Goal: Information Seeking & Learning: Check status

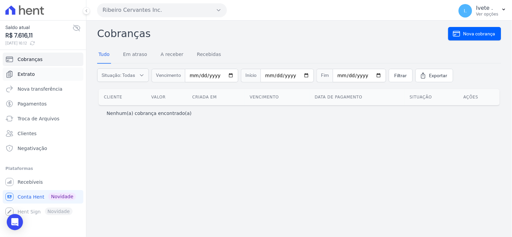
click at [24, 73] on span "Extrato" at bounding box center [26, 74] width 17 height 7
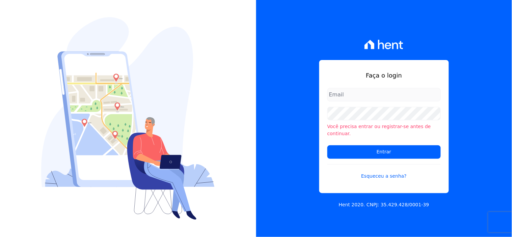
click at [347, 97] on input "email" at bounding box center [383, 94] width 113 height 13
type input "ivete@ribeirocervantes.com.br"
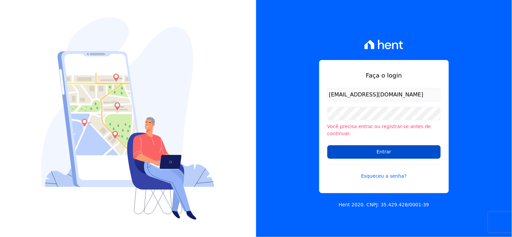
click at [372, 148] on input "Entrar" at bounding box center [383, 151] width 113 height 13
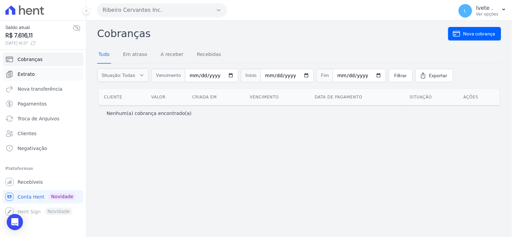
click at [29, 75] on span "Extrato" at bounding box center [26, 74] width 17 height 7
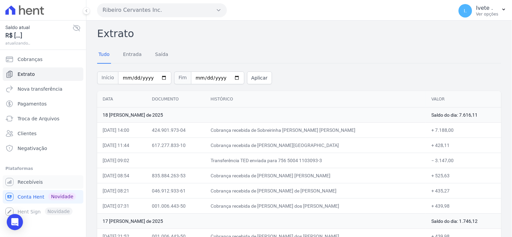
click at [30, 180] on span "Recebíveis" at bounding box center [30, 182] width 25 height 7
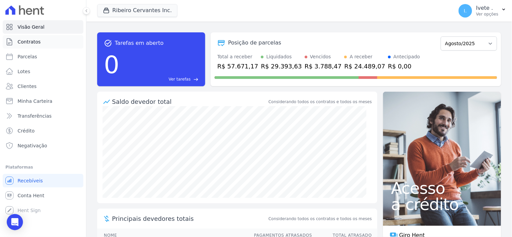
click at [39, 38] on link "Contratos" at bounding box center [43, 41] width 81 height 13
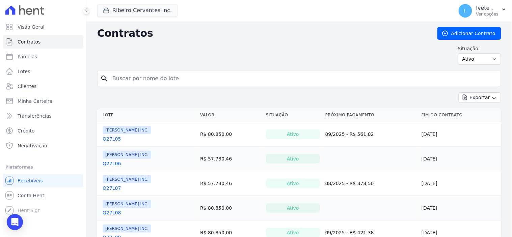
click at [136, 80] on input "search" at bounding box center [303, 78] width 390 height 13
type input "3"
type input "q33l20"
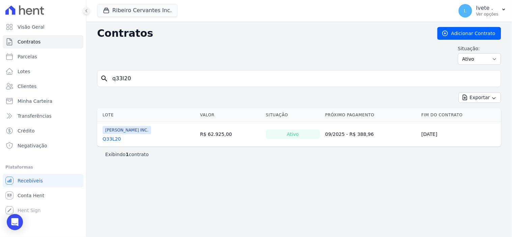
click at [112, 138] on link "Q33L20" at bounding box center [112, 139] width 18 height 7
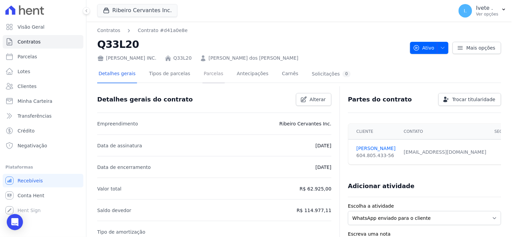
click at [205, 75] on link "Parcelas" at bounding box center [213, 74] width 22 height 18
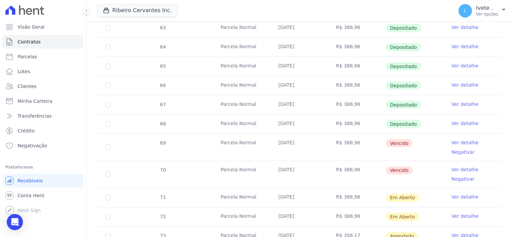
scroll to position [150, 0]
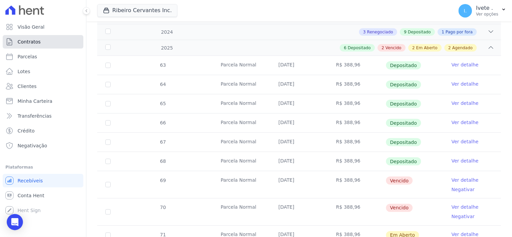
click at [19, 42] on span "Contratos" at bounding box center [29, 41] width 23 height 7
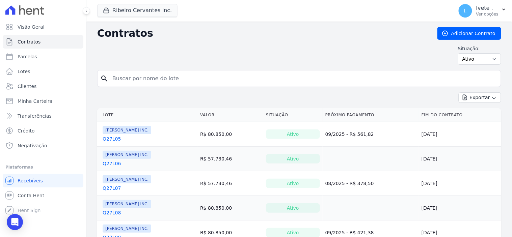
click at [124, 81] on input "search" at bounding box center [303, 78] width 390 height 13
click at [114, 75] on input "search" at bounding box center [303, 78] width 390 height 13
type input "q33l20"
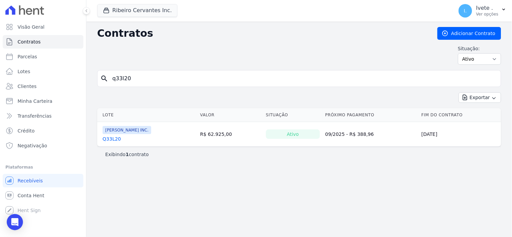
click at [111, 140] on link "Q33L20" at bounding box center [112, 139] width 18 height 7
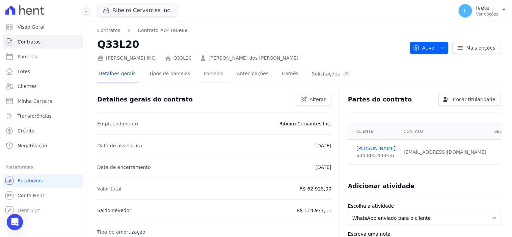
click at [205, 73] on link "Parcelas" at bounding box center [213, 74] width 22 height 18
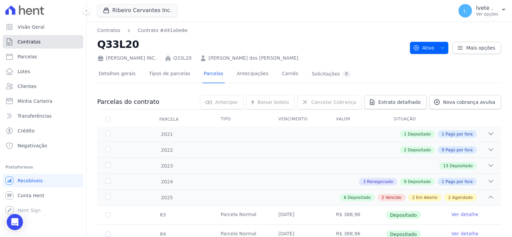
click at [45, 41] on link "Contratos" at bounding box center [43, 41] width 81 height 13
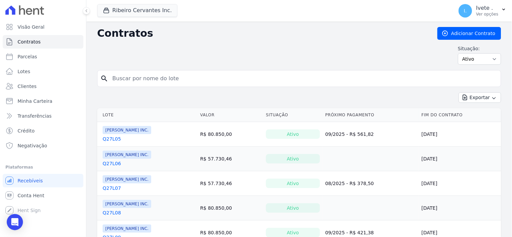
click at [130, 79] on input "search" at bounding box center [303, 78] width 390 height 13
type input "q28l02"
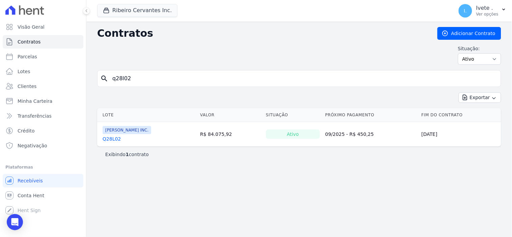
click at [112, 140] on link "Q28L02" at bounding box center [112, 139] width 18 height 7
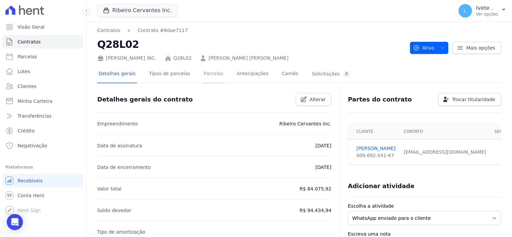
click at [207, 74] on link "Parcelas" at bounding box center [213, 74] width 22 height 18
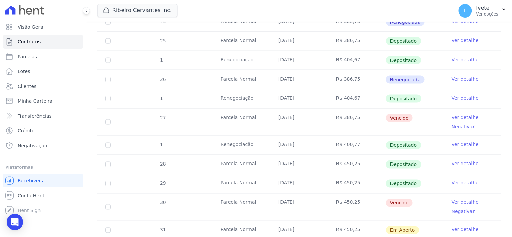
scroll to position [225, 0]
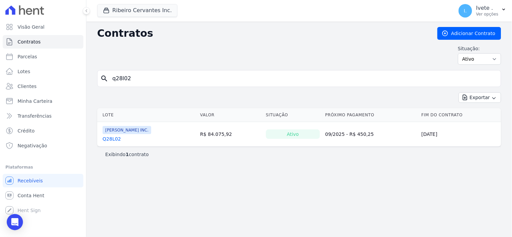
click at [132, 79] on input "q28l02" at bounding box center [303, 78] width 390 height 13
type input "q"
type input "q28l15"
click at [112, 138] on link "Q28L15" at bounding box center [112, 139] width 18 height 7
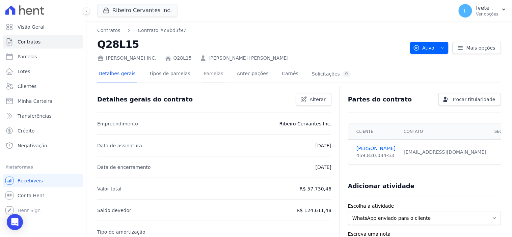
click at [205, 73] on link "Parcelas" at bounding box center [213, 74] width 22 height 18
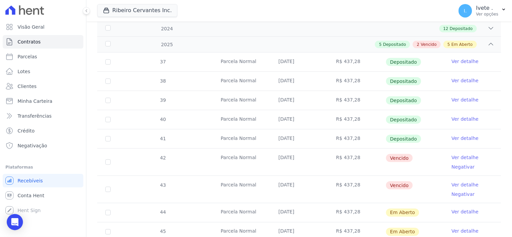
scroll to position [187, 0]
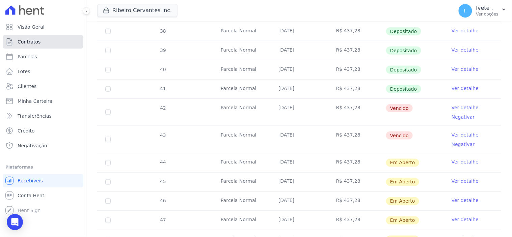
click at [27, 41] on span "Contratos" at bounding box center [29, 41] width 23 height 7
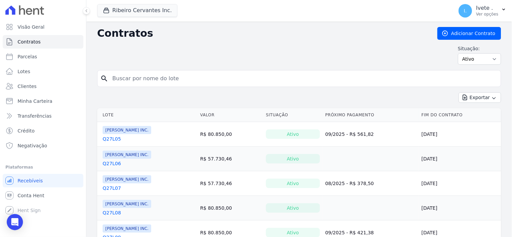
click at [138, 78] on input "search" at bounding box center [303, 78] width 390 height 13
type input "q32l07"
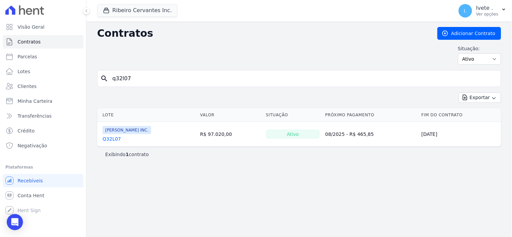
click at [113, 140] on link "Q32L07" at bounding box center [112, 139] width 18 height 7
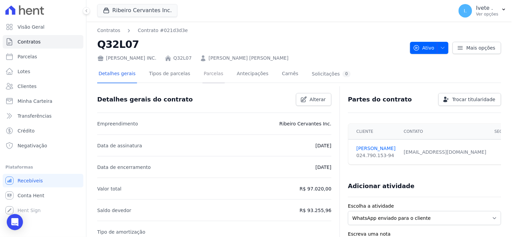
click at [204, 71] on link "Parcelas" at bounding box center [213, 74] width 22 height 18
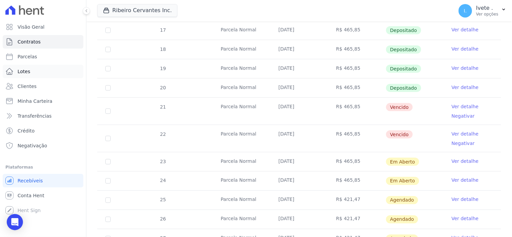
scroll to position [37, 0]
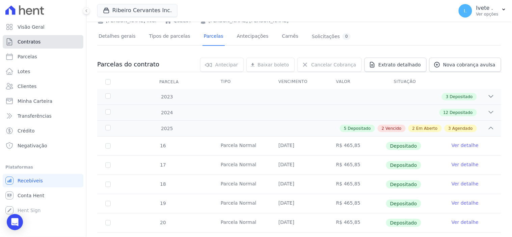
click at [35, 38] on span "Contratos" at bounding box center [29, 41] width 23 height 7
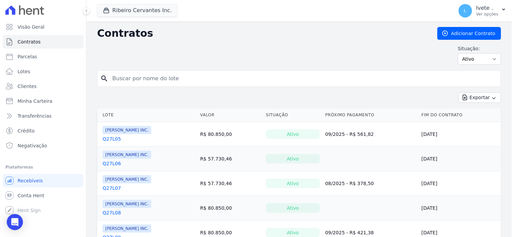
click at [136, 78] on input "search" at bounding box center [303, 78] width 390 height 13
type input "q"
click at [39, 40] on link "Contratos" at bounding box center [43, 41] width 81 height 13
click at [136, 79] on input "search" at bounding box center [303, 78] width 390 height 13
type input "q33l27"
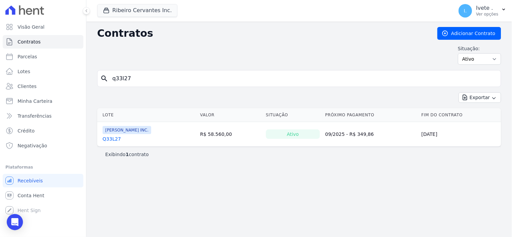
click at [136, 79] on input "q33l27" at bounding box center [303, 78] width 390 height 13
click at [112, 140] on link "Q33L27" at bounding box center [112, 139] width 18 height 7
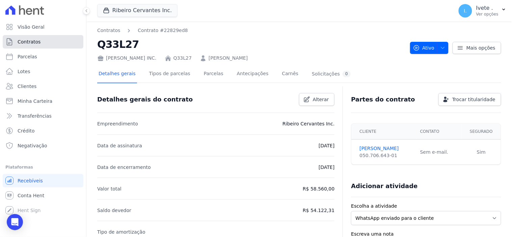
click at [39, 41] on link "Contratos" at bounding box center [43, 41] width 81 height 13
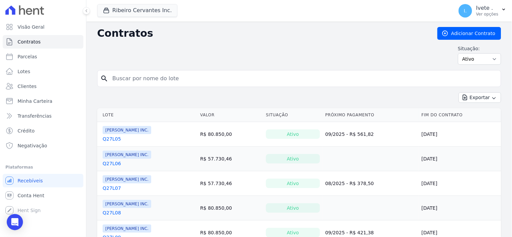
drag, startPoint x: 128, startPoint y: 78, endPoint x: 133, endPoint y: 80, distance: 4.5
click at [133, 80] on input "search" at bounding box center [303, 78] width 390 height 13
type input "q33l17"
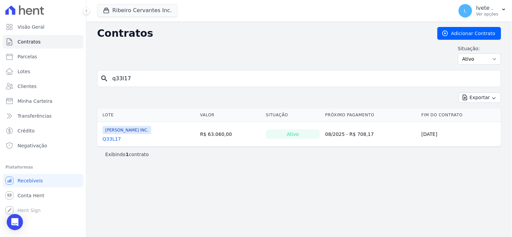
click at [110, 140] on link "Q33L17" at bounding box center [112, 139] width 18 height 7
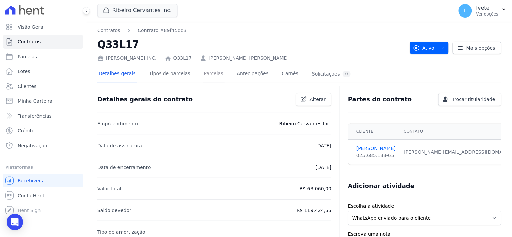
click at [205, 72] on link "Parcelas" at bounding box center [213, 74] width 22 height 18
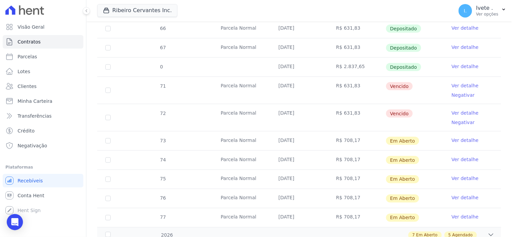
scroll to position [187, 0]
click at [24, 43] on span "Contratos" at bounding box center [29, 41] width 23 height 7
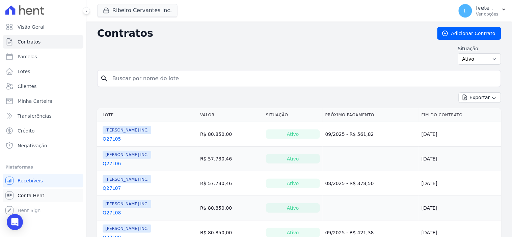
click at [25, 195] on span "Conta Hent" at bounding box center [31, 195] width 27 height 7
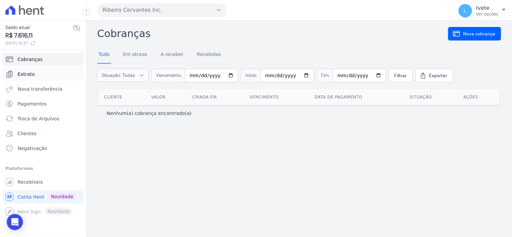
click at [29, 72] on span "Extrato" at bounding box center [26, 74] width 17 height 7
click at [30, 75] on span "Extrato" at bounding box center [26, 74] width 17 height 7
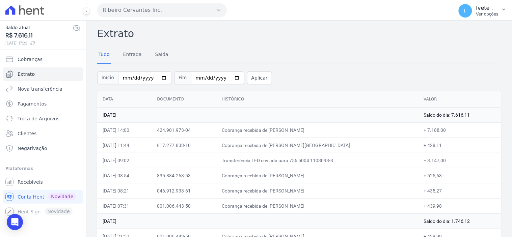
click at [468, 14] on span "I." at bounding box center [464, 10] width 13 height 13
click at [443, 28] on link "Logout" at bounding box center [468, 29] width 86 height 12
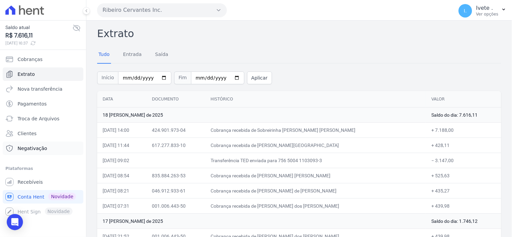
click at [32, 147] on span "Negativação" at bounding box center [33, 148] width 30 height 7
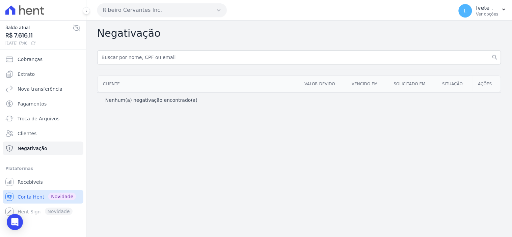
click at [31, 194] on span "Conta Hent" at bounding box center [31, 197] width 27 height 7
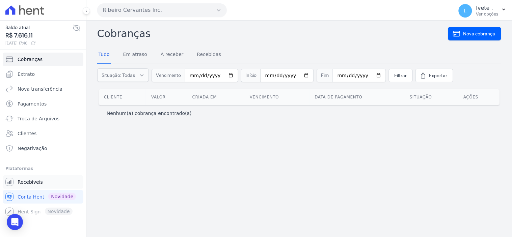
click at [28, 180] on span "Recebíveis" at bounding box center [30, 182] width 25 height 7
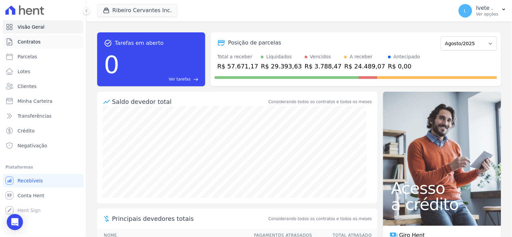
click at [32, 42] on span "Contratos" at bounding box center [29, 41] width 23 height 7
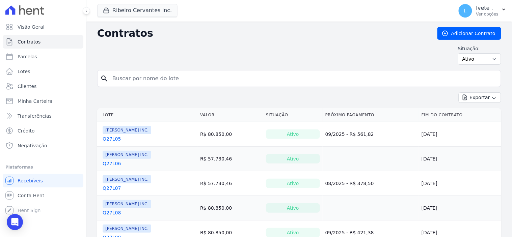
click at [137, 83] on input "search" at bounding box center [303, 78] width 390 height 13
click at [137, 80] on input "q" at bounding box center [303, 78] width 390 height 13
type input "q32l05"
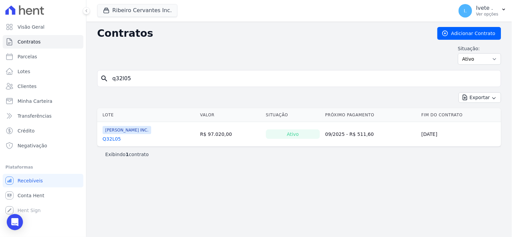
click at [109, 140] on link "Q32L05" at bounding box center [112, 139] width 18 height 7
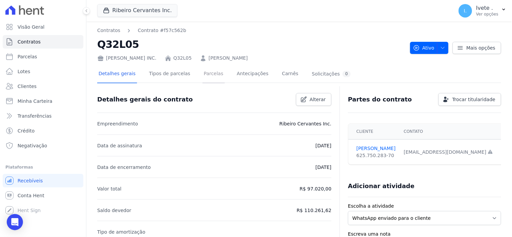
click at [206, 74] on link "Parcelas" at bounding box center [213, 74] width 22 height 18
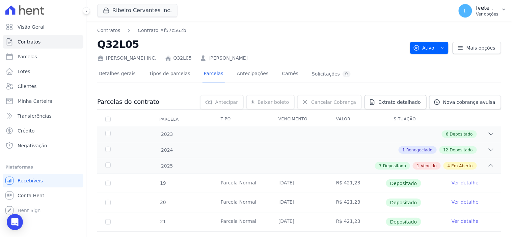
click at [466, 8] on span "I." at bounding box center [465, 10] width 3 height 5
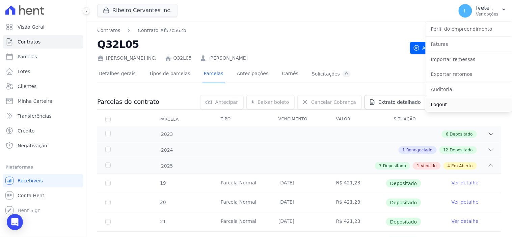
click at [442, 106] on link "Logout" at bounding box center [468, 104] width 86 height 12
